Goal: Book appointment/travel/reservation

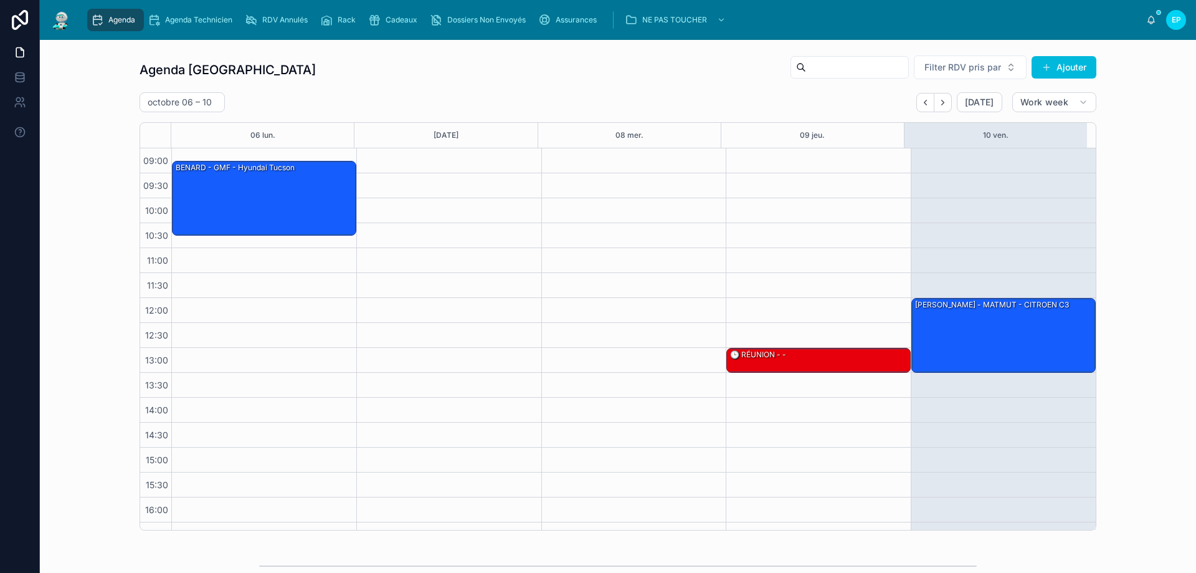
click at [769, 260] on div "13:00 – 13:30 🕒 RÉUNION - -" at bounding box center [818, 372] width 185 height 449
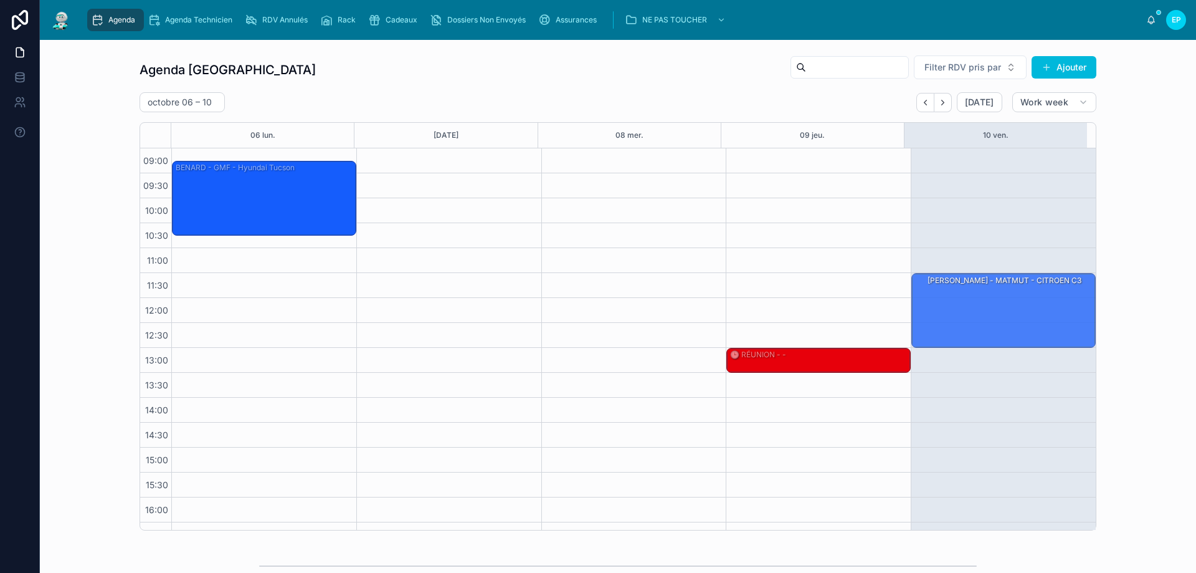
drag, startPoint x: 966, startPoint y: 331, endPoint x: 969, endPoint y: 315, distance: 16.4
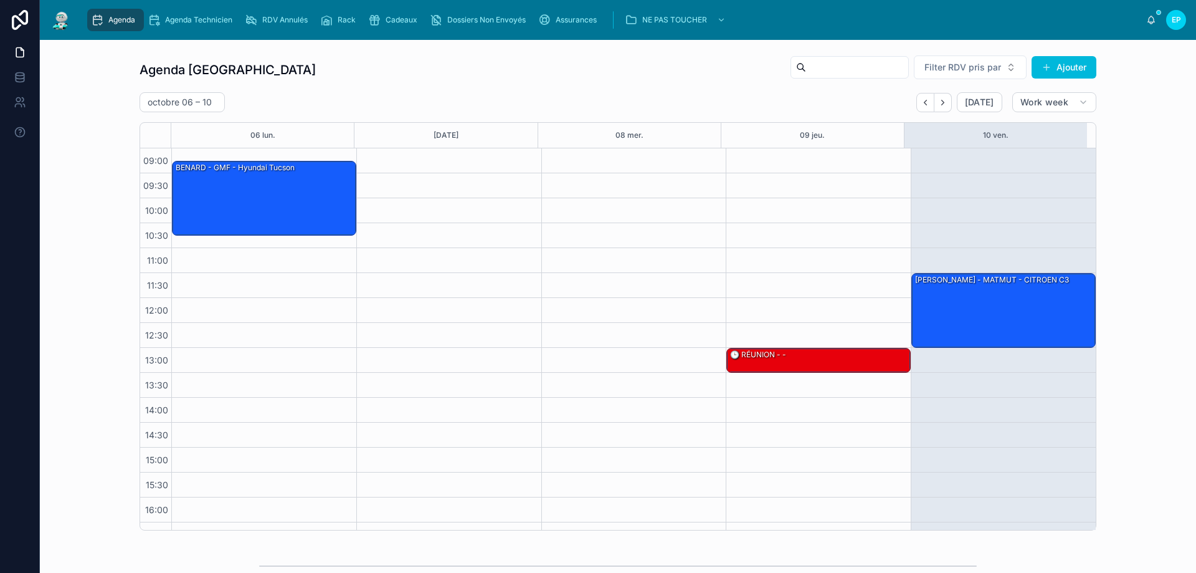
click at [586, 193] on div at bounding box center [633, 372] width 185 height 449
click at [581, 363] on div at bounding box center [633, 372] width 185 height 449
click at [645, 341] on div at bounding box center [633, 372] width 185 height 449
click at [939, 98] on icon "Next" at bounding box center [942, 102] width 9 height 9
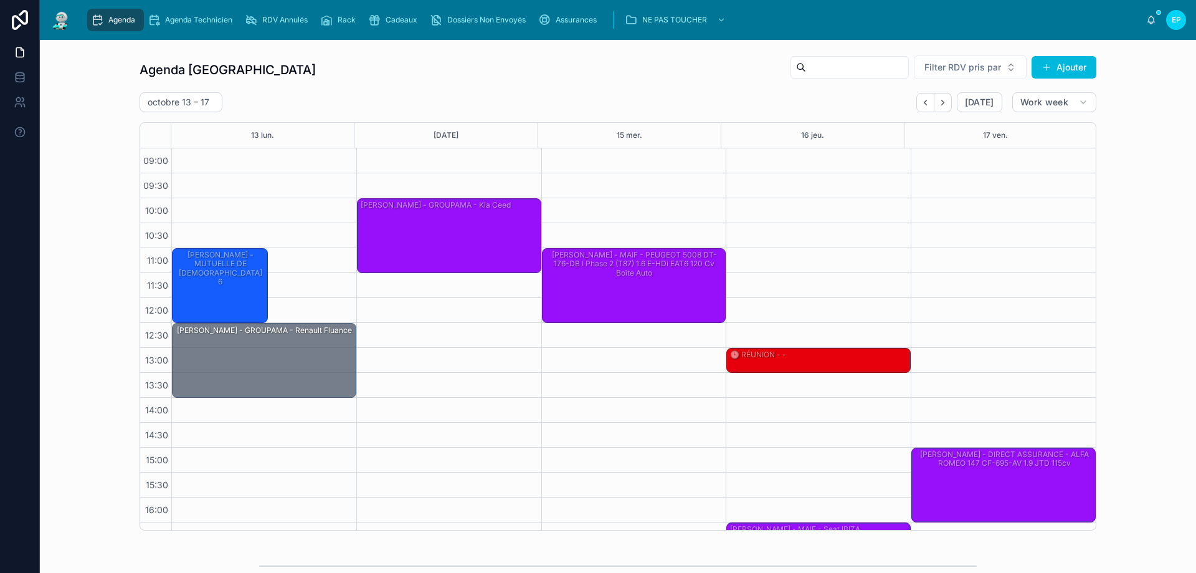
drag, startPoint x: 292, startPoint y: 327, endPoint x: 250, endPoint y: 359, distance: 52.8
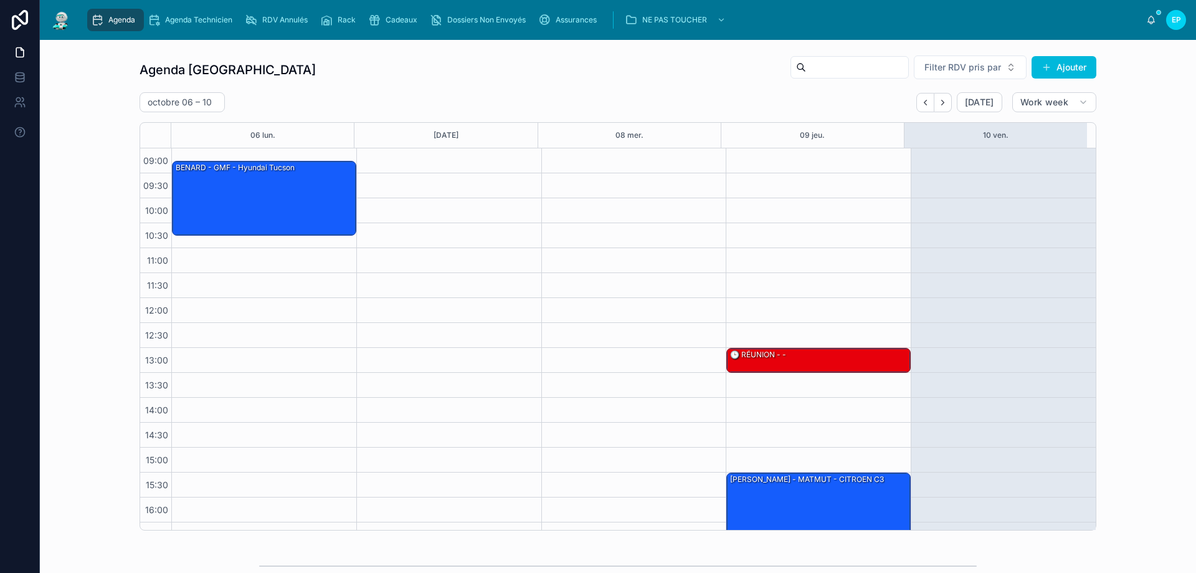
scroll to position [67, 0]
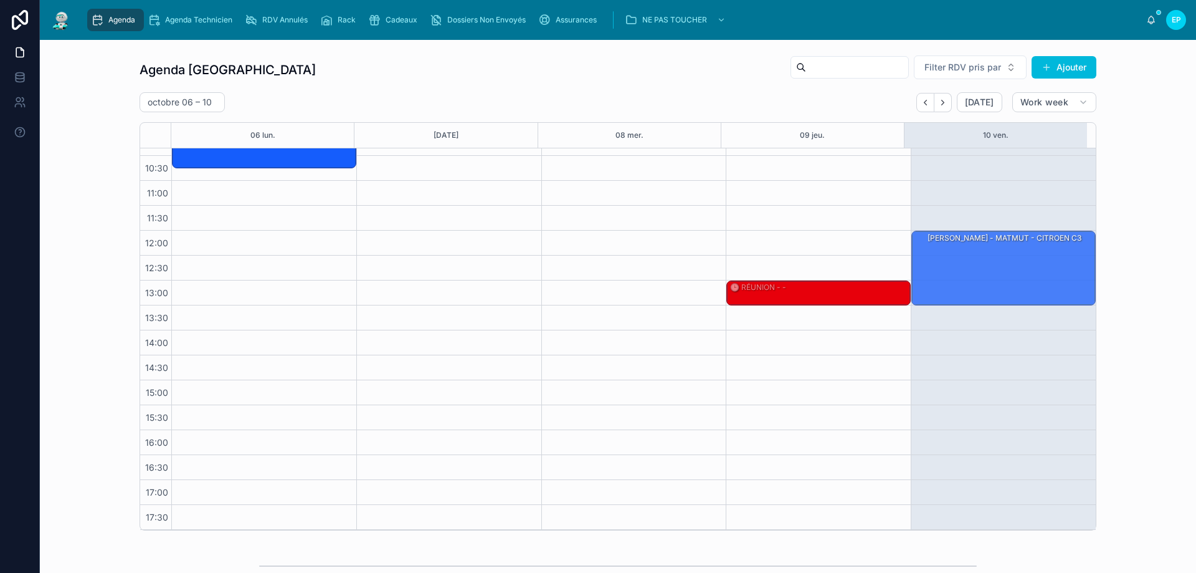
drag, startPoint x: 802, startPoint y: 427, endPoint x: 1052, endPoint y: 257, distance: 301.3
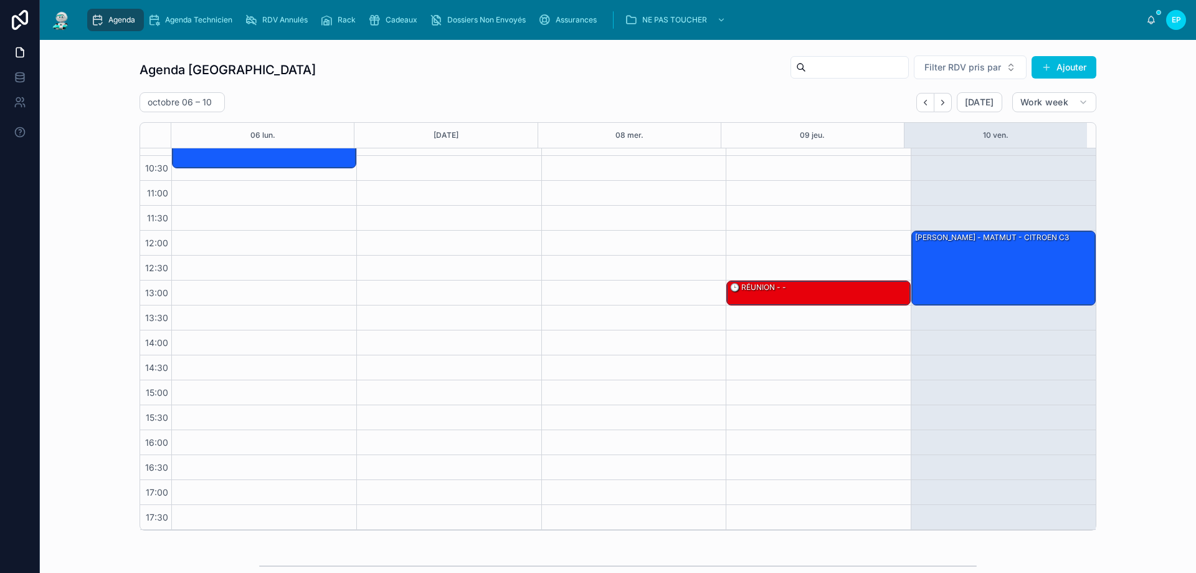
click at [832, 198] on div "13:00 – 13:30 🕒 RÉUNION - -" at bounding box center [818, 305] width 185 height 449
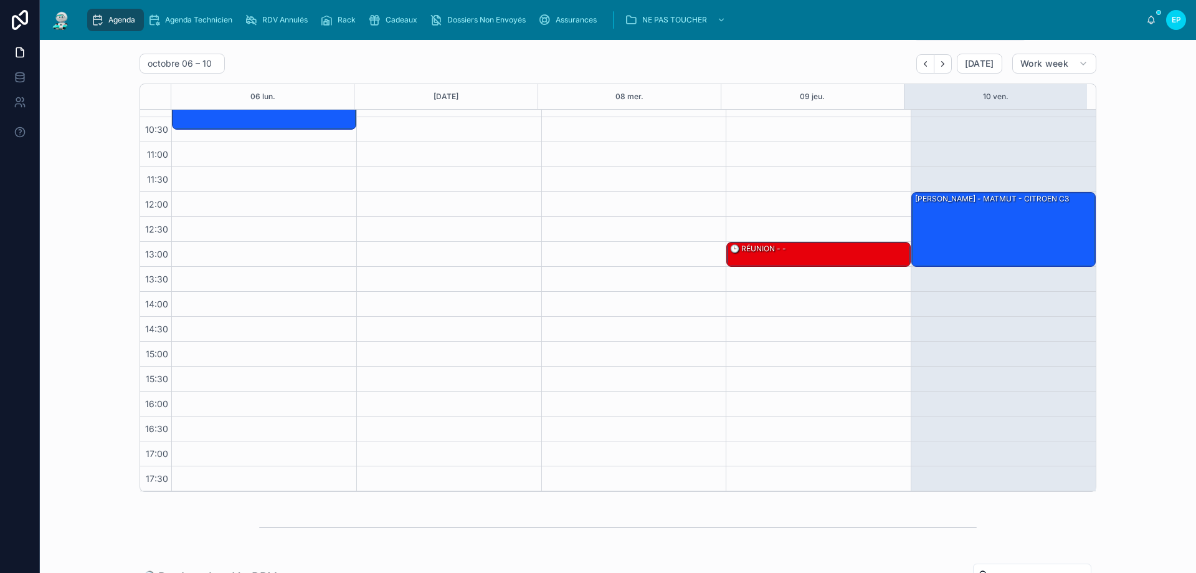
scroll to position [0, 0]
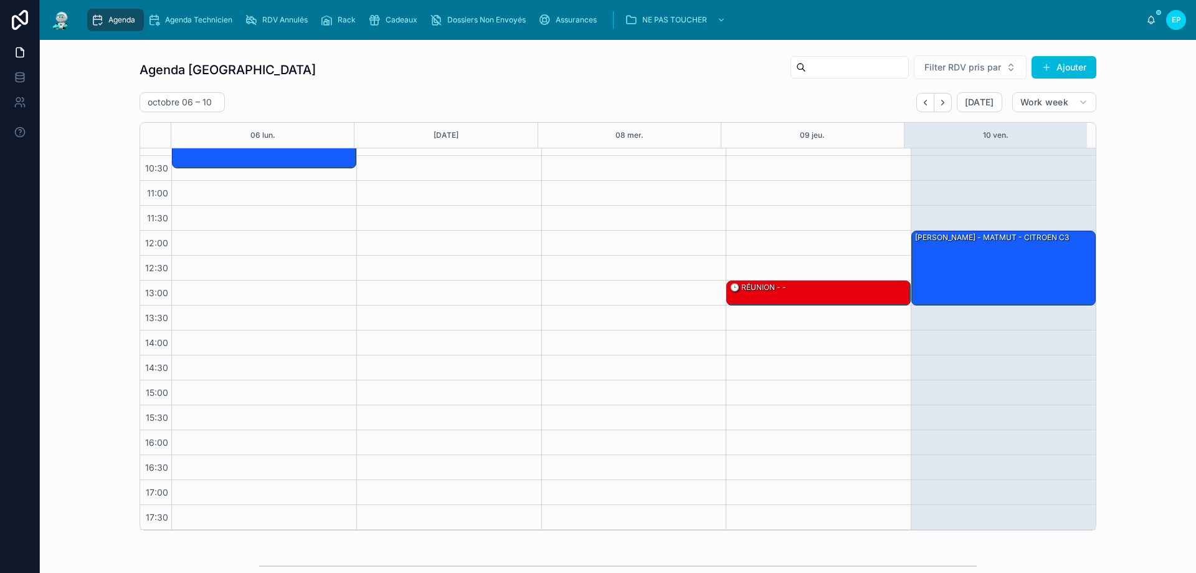
click at [944, 107] on button "Next" at bounding box center [942, 102] width 17 height 19
